Goal: Go to known website: Access a specific website the user already knows

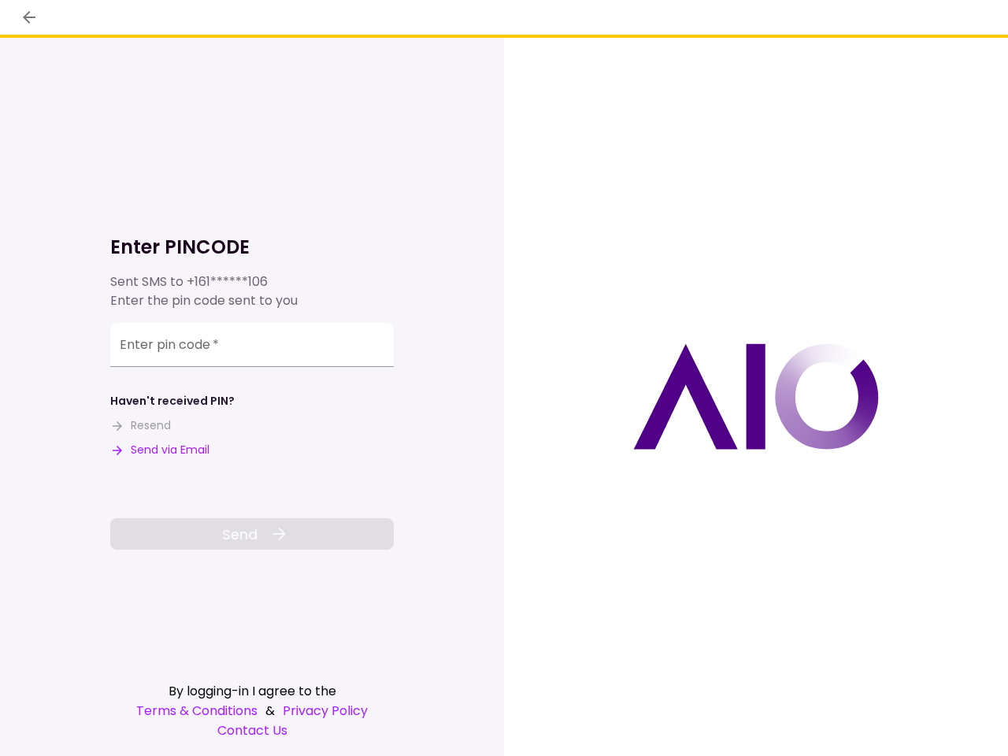
click at [504, 378] on div at bounding box center [756, 397] width 504 height 718
click at [29, 17] on icon "back" at bounding box center [29, 17] width 13 height 13
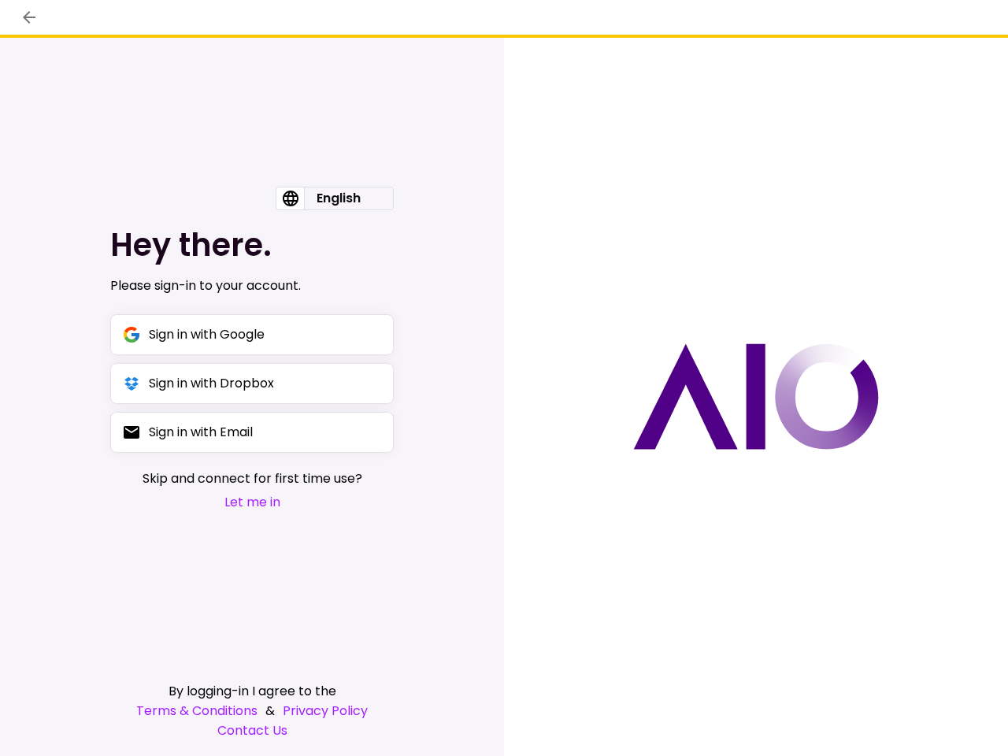
click at [252, 345] on button "Sign in with Google" at bounding box center [251, 334] width 283 height 41
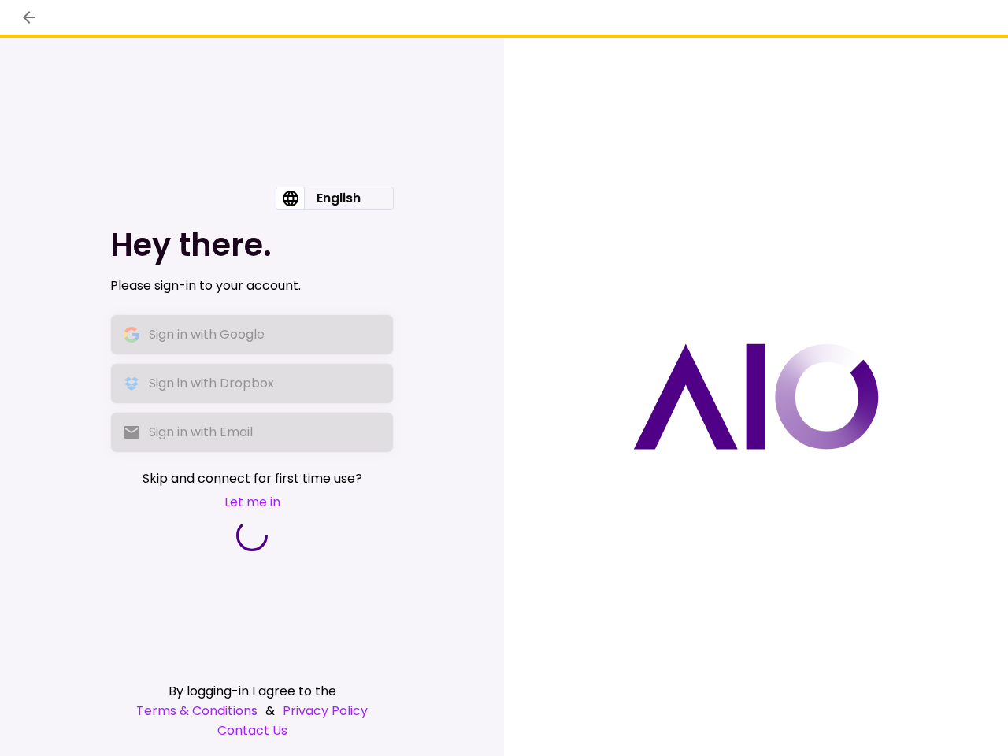
click at [252, 534] on icon at bounding box center [252, 535] width 34 height 34
